Goal: Use online tool/utility

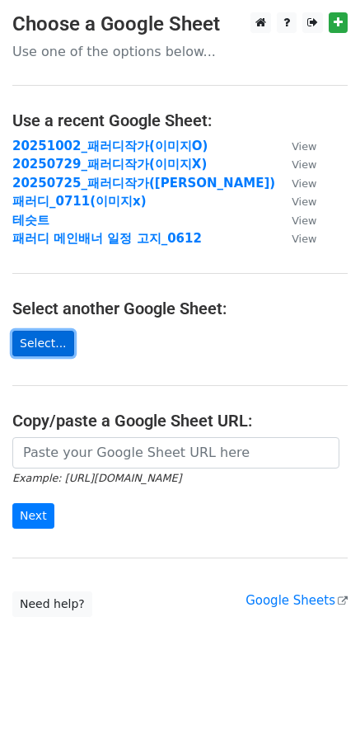
click at [40, 332] on link "Select..." at bounding box center [43, 344] width 62 height 26
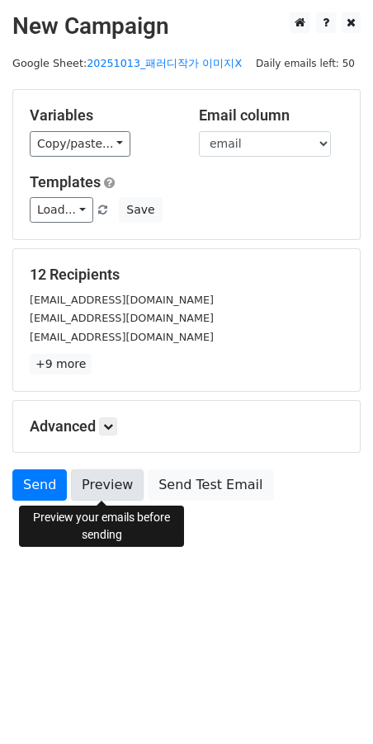
click at [97, 493] on link "Preview" at bounding box center [107, 484] width 73 height 31
click at [103, 491] on link "Preview" at bounding box center [107, 484] width 73 height 31
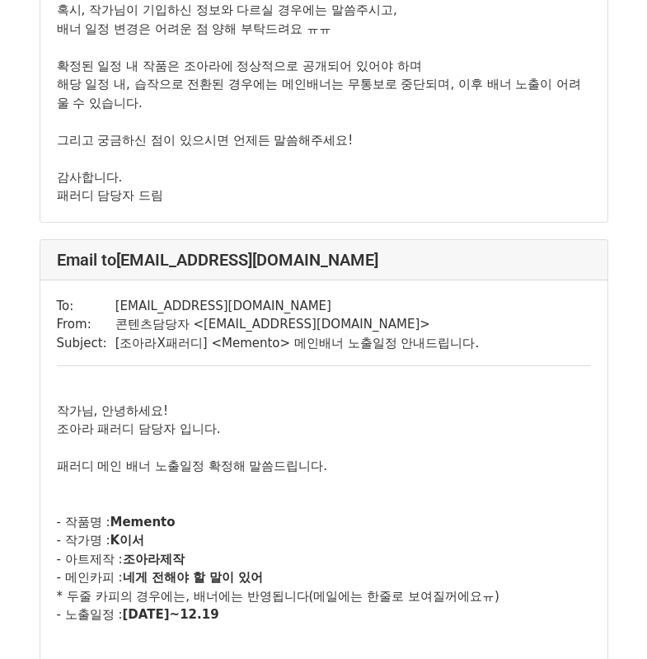
scroll to position [3051, 0]
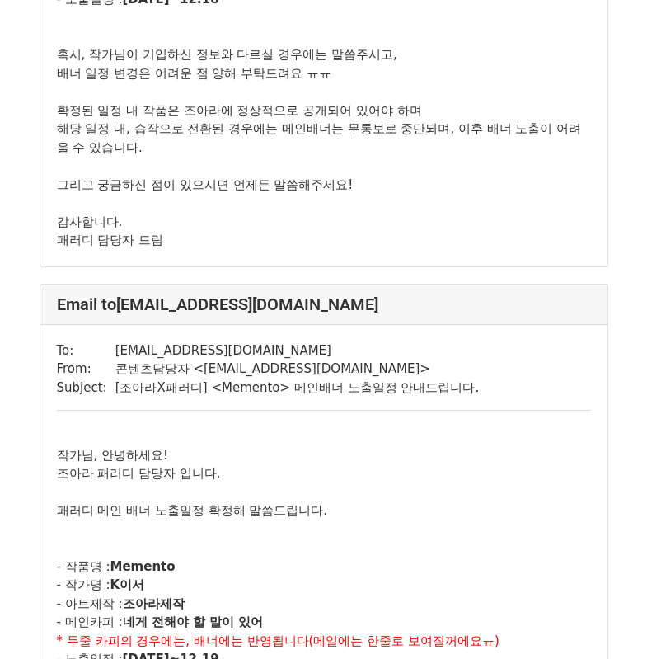
scroll to position [2638, 0]
